Goal: Find contact information: Find contact information

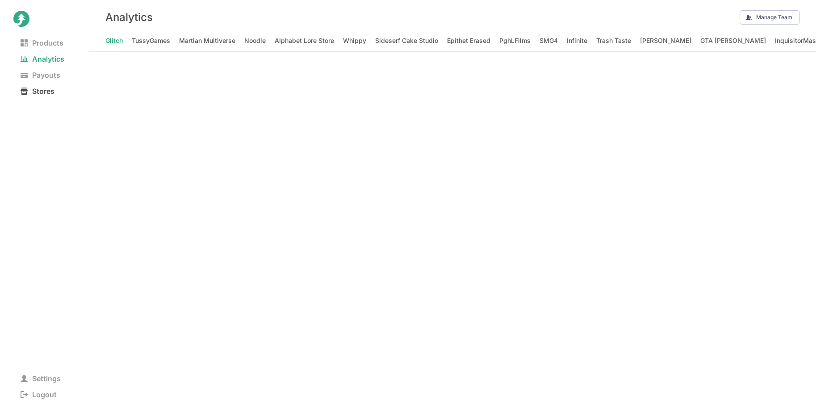
click at [48, 89] on span "Stores" at bounding box center [37, 91] width 48 height 13
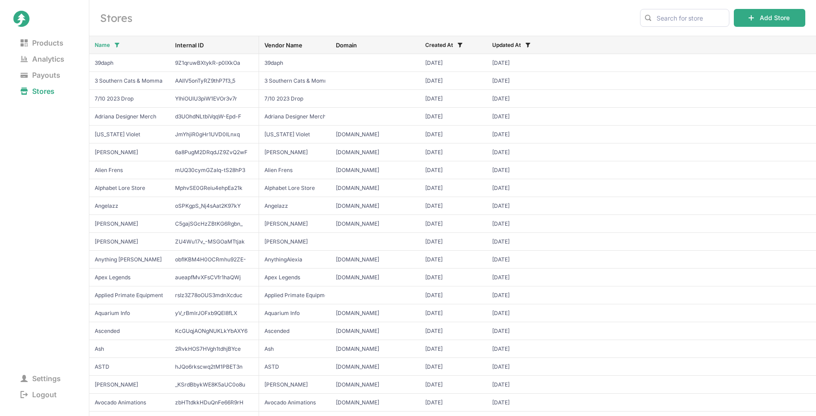
click at [647, 19] on icon at bounding box center [648, 18] width 6 height 6
click at [669, 18] on input "text" at bounding box center [684, 18] width 89 height 18
type input "gorilla"
click at [667, 38] on span "Gorilla Tag" at bounding box center [685, 36] width 74 height 9
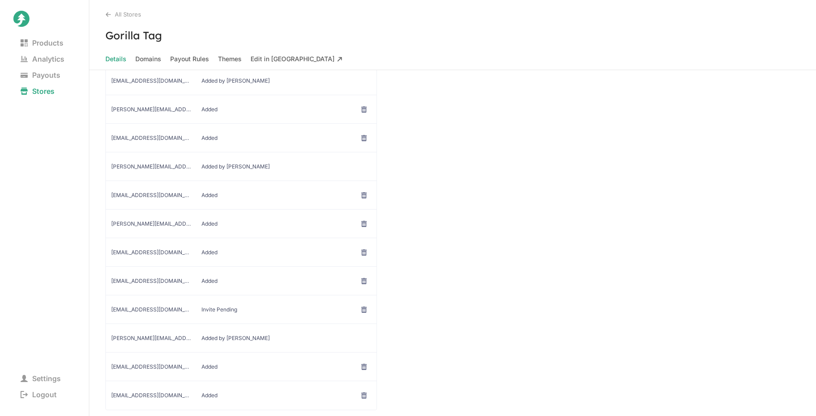
scroll to position [206, 0]
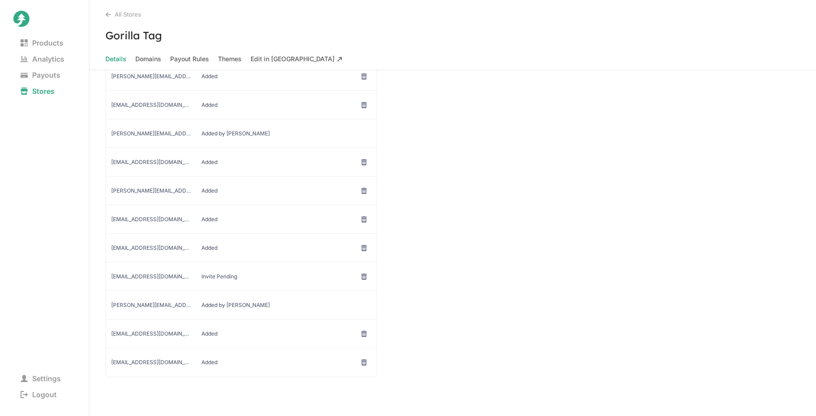
click at [136, 274] on span "[EMAIL_ADDRESS][DOMAIN_NAME]" at bounding box center [151, 276] width 80 height 7
copy span "[EMAIL_ADDRESS][DOMAIN_NAME]"
